Goal: Information Seeking & Learning: Learn about a topic

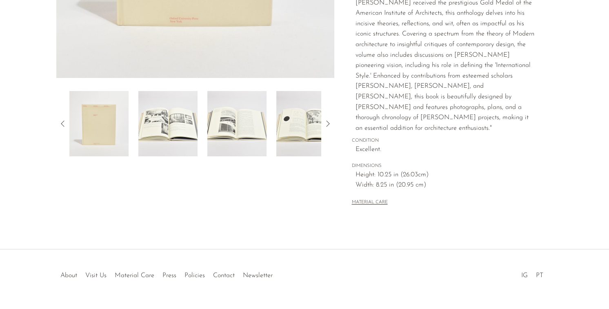
click at [180, 128] on img at bounding box center [167, 123] width 59 height 65
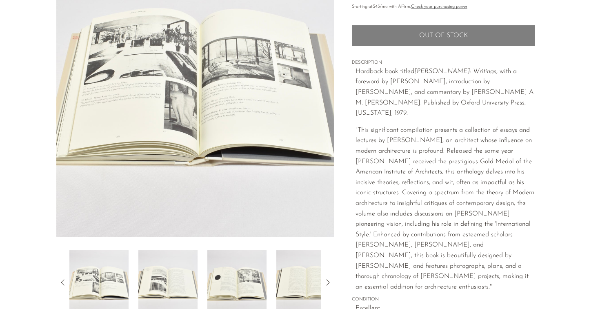
scroll to position [107, 0]
click at [152, 290] on img at bounding box center [167, 281] width 59 height 65
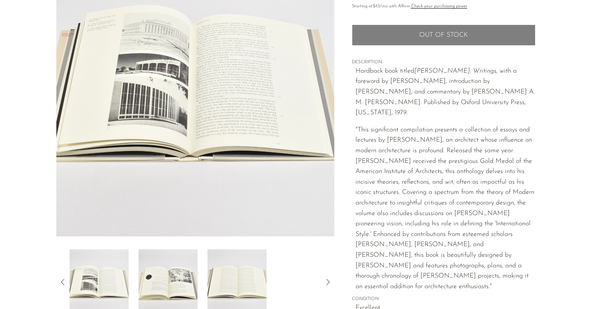
click at [200, 286] on div at bounding box center [195, 281] width 252 height 65
click at [222, 283] on img at bounding box center [236, 281] width 59 height 65
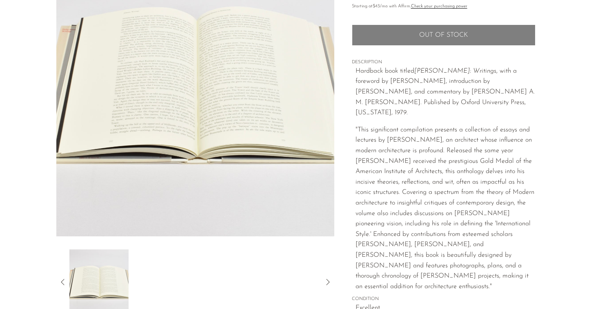
click at [326, 280] on icon at bounding box center [328, 282] width 10 height 10
click at [60, 281] on icon at bounding box center [63, 282] width 10 height 10
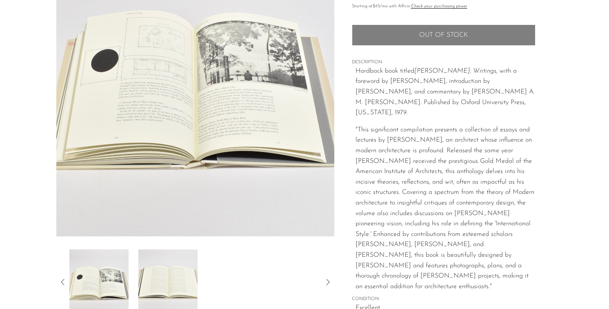
click at [60, 281] on icon at bounding box center [63, 282] width 10 height 10
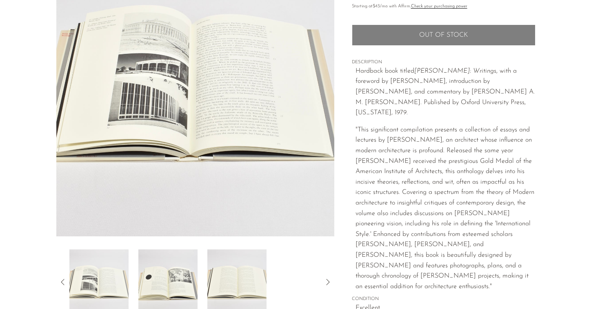
click at [60, 281] on icon at bounding box center [63, 282] width 10 height 10
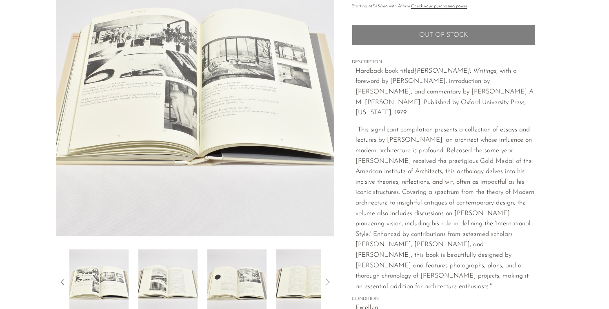
click at [60, 281] on icon at bounding box center [63, 282] width 10 height 10
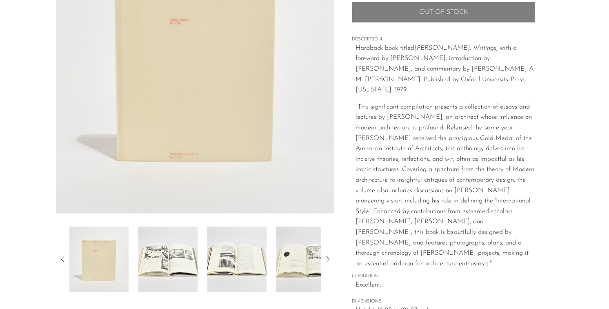
scroll to position [137, 0]
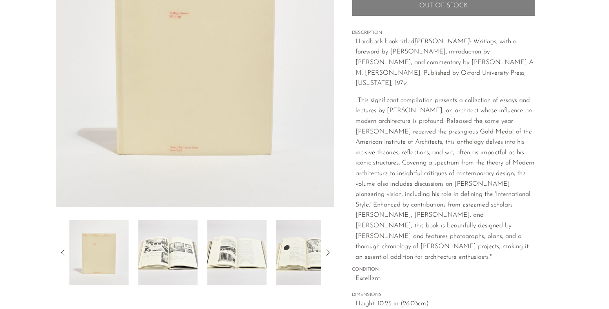
click at [169, 266] on img at bounding box center [167, 252] width 59 height 65
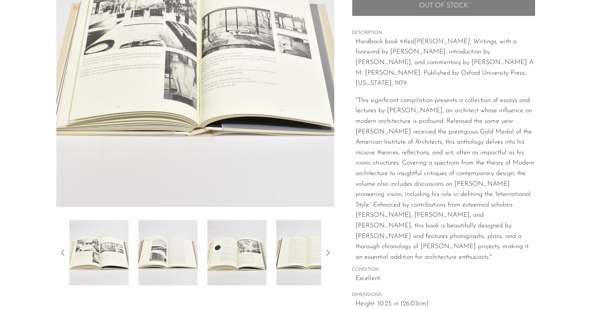
click at [215, 254] on img at bounding box center [236, 252] width 59 height 65
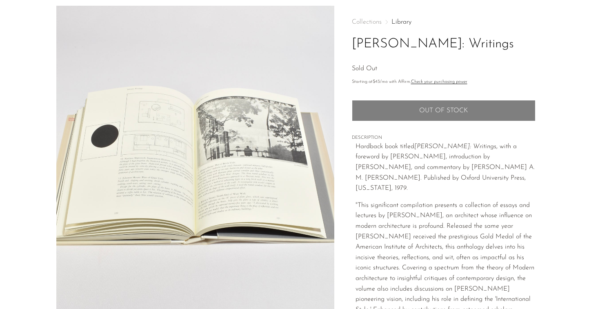
scroll to position [31, 0]
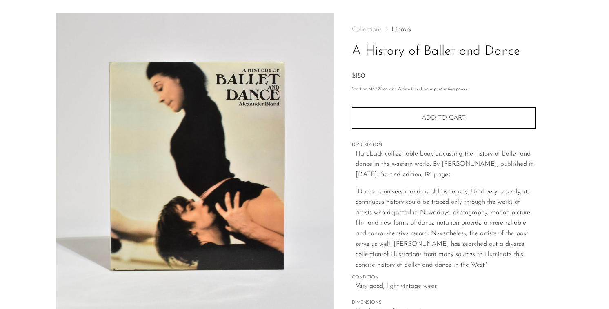
scroll to position [16, 0]
